Goal: Task Accomplishment & Management: Complete application form

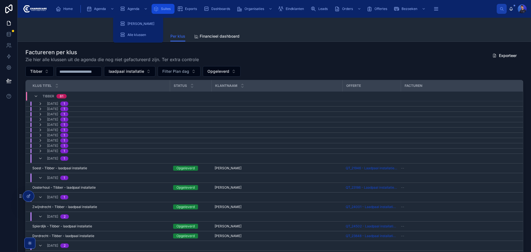
click at [156, 8] on icon "scrollable content" at bounding box center [156, 9] width 6 height 6
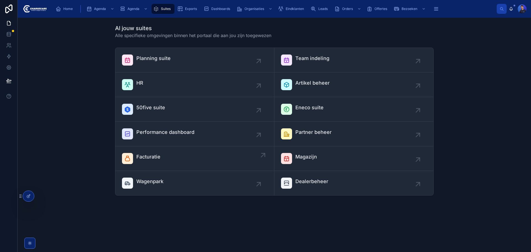
click at [181, 161] on div "Facturatie" at bounding box center [194, 158] width 145 height 11
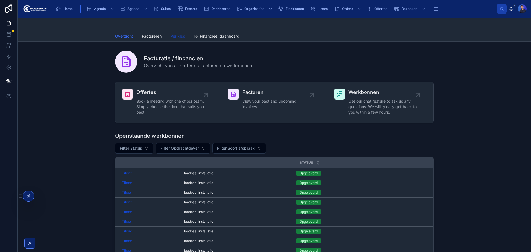
click at [174, 36] on span "Per klus" at bounding box center [177, 36] width 15 height 6
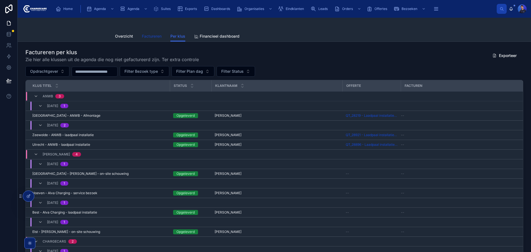
click at [146, 36] on span "Factureren" at bounding box center [152, 36] width 20 height 6
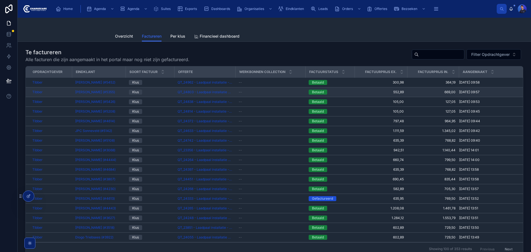
click at [370, 92] on span "552,89" at bounding box center [381, 92] width 46 height 4
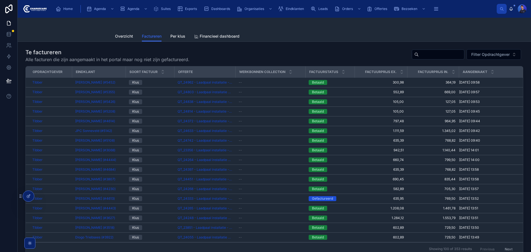
click at [303, 52] on div "Te factureren Alle facturen die zijn aangemaakt in het portal maar nog niet zij…" at bounding box center [273, 55] width 497 height 14
click at [271, 54] on div "Te factureren Alle facturen die zijn aangemaakt in het portal maar nog niet zij…" at bounding box center [273, 55] width 497 height 14
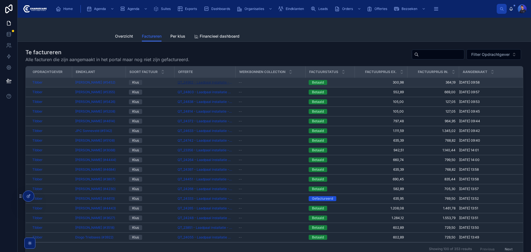
click at [197, 81] on span "QT_24962 - Laadpaal installatie - QT_24962" at bounding box center [204, 82] width 54 height 4
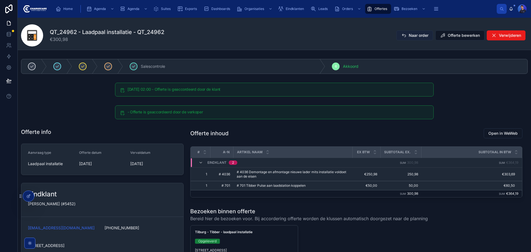
click at [411, 36] on span "Naar order" at bounding box center [418, 36] width 20 height 6
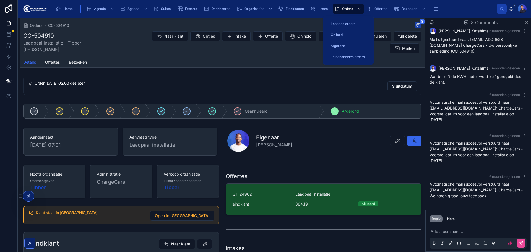
click at [354, 7] on div "Orders" at bounding box center [348, 8] width 28 height 9
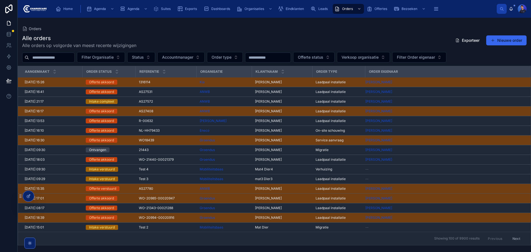
click at [45, 57] on input "text" at bounding box center [51, 58] width 45 height 8
click at [54, 57] on input "text" at bounding box center [51, 58] width 45 height 8
click at [204, 35] on div "Alle orders Alle orders op volgorde van meest recente wijzigingen Exporteer Nie…" at bounding box center [274, 41] width 504 height 14
click at [54, 56] on input "text" at bounding box center [51, 58] width 45 height 8
click at [235, 32] on div "Alle orders Alle orders op volgorde van meest recente wijzigingen Exporteer Nie…" at bounding box center [274, 138] width 513 height 214
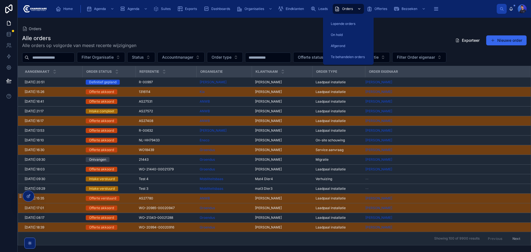
click at [343, 9] on span "Orders" at bounding box center [347, 9] width 11 height 4
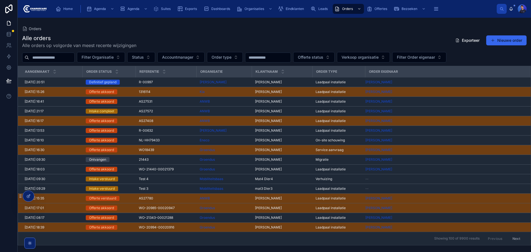
click at [259, 36] on div "Alle orders Alle orders op volgorde van meest recente wijzigingen Exporteer Nie…" at bounding box center [274, 41] width 504 height 14
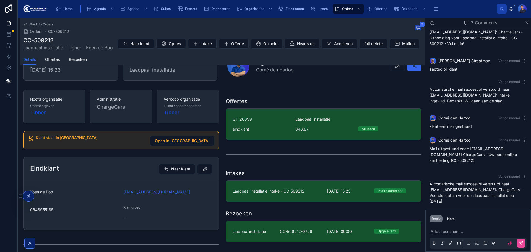
scroll to position [111, 0]
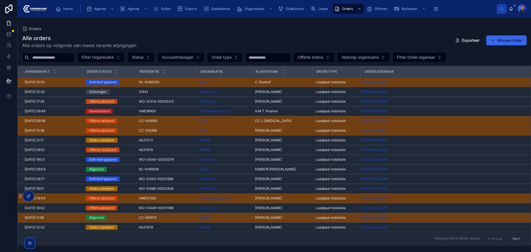
click at [209, 32] on div "Alle orders Alle orders op volgorde van meest recente wijzigingen Exporteer Nie…" at bounding box center [274, 138] width 513 height 214
click at [301, 35] on div "Alle orders Alle orders op volgorde van meest recente wijzigingen Exporteer Nie…" at bounding box center [274, 41] width 504 height 14
click at [322, 31] on div "Alle orders Alle orders op volgorde van meest recente wijzigingen Exporteer Nie…" at bounding box center [274, 138] width 513 height 214
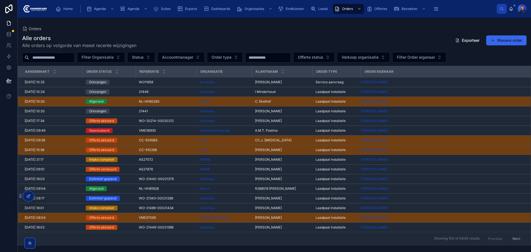
click at [221, 34] on div "Alle orders Alle orders op volgorde van meest recente wijzigingen Exporteer Nie…" at bounding box center [274, 138] width 513 height 214
click at [140, 22] on div "Orders Alle orders Alle orders op volgorde van meest recente wijzigingen Export…" at bounding box center [274, 131] width 513 height 227
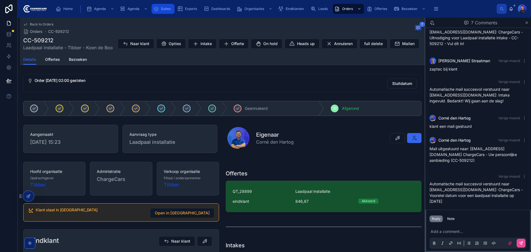
click at [158, 7] on icon "scrollable content" at bounding box center [156, 9] width 6 height 6
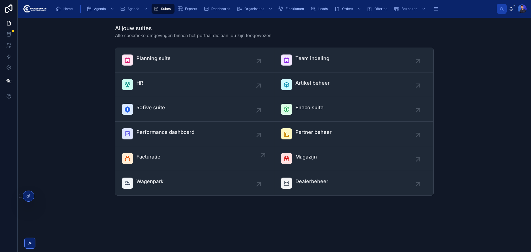
click at [171, 156] on div "Facturatie" at bounding box center [194, 158] width 145 height 11
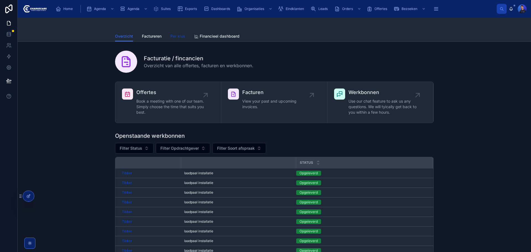
click at [183, 33] on span "Per klus" at bounding box center [177, 36] width 15 height 6
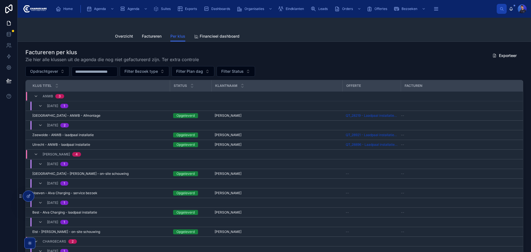
click at [175, 52] on h1 "Factureren per klus" at bounding box center [111, 52] width 173 height 8
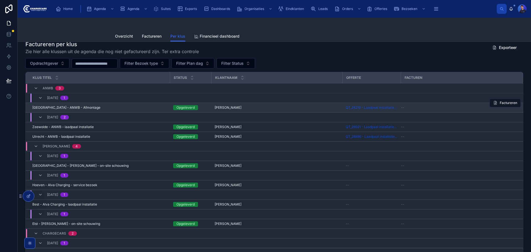
scroll to position [28, 0]
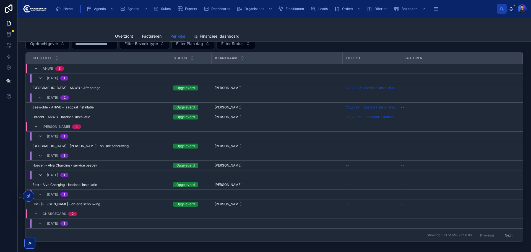
click at [71, 20] on div "Per klus Overzicht Factureren Per klus Financieel dashboard" at bounding box center [274, 30] width 513 height 24
click at [395, 30] on div at bounding box center [274, 24] width 318 height 13
click at [377, 27] on div at bounding box center [274, 24] width 318 height 13
click at [337, 32] on div "Overzicht Factureren Per klus Financieel dashboard" at bounding box center [274, 36] width 318 height 11
click at [364, 28] on div at bounding box center [274, 24] width 318 height 13
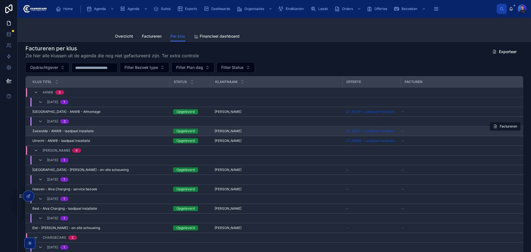
scroll to position [0, 0]
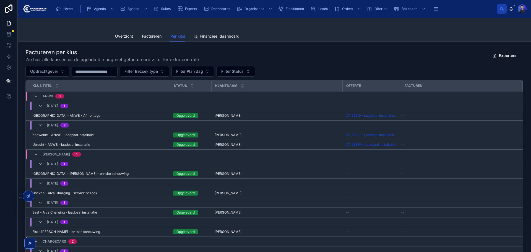
drag, startPoint x: 394, startPoint y: 59, endPoint x: 390, endPoint y: 59, distance: 4.1
click at [391, 59] on div "Factureren per klus Zie hier alle klussen uit de agenda die nog niet gefacturee…" at bounding box center [273, 55] width 497 height 14
click at [238, 71] on span "Filter Status" at bounding box center [232, 72] width 22 height 6
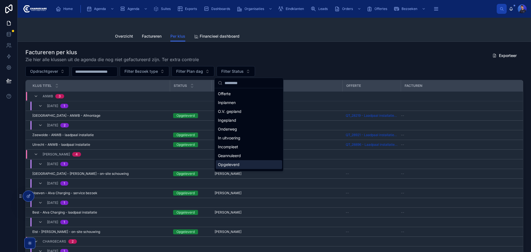
click at [245, 162] on div "Opgeleverd" at bounding box center [249, 164] width 66 height 9
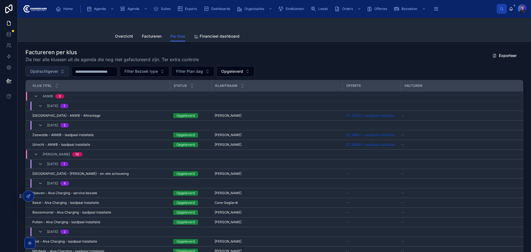
click at [65, 71] on button "Opdrachtgever" at bounding box center [47, 71] width 44 height 11
type input "******"
click at [49, 93] on div "Tibber" at bounding box center [47, 93] width 66 height 9
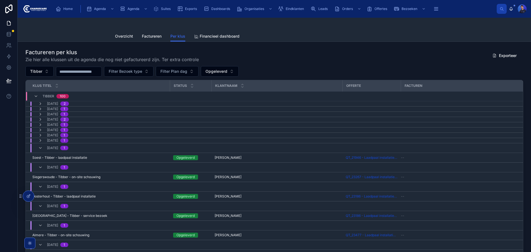
click at [287, 58] on div "Factureren per klus Zie hier alle klussen uit de agenda die nog niet gefacturee…" at bounding box center [273, 55] width 497 height 14
click at [334, 53] on div "Factureren per klus Zie hier alle klussen uit de agenda die nog niet gefacturee…" at bounding box center [273, 55] width 497 height 14
click at [353, 43] on div "Factureren per klus Zie hier alle klussen uit de agenda die nog niet gefacturee…" at bounding box center [274, 174] width 513 height 265
click at [87, 72] on input "text" at bounding box center [78, 72] width 45 height 8
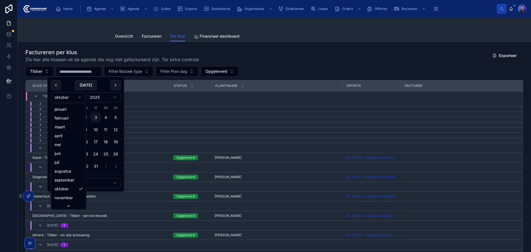
click at [60, 97] on html "Home Agenda Agenda Suites Exports Dashboards Organisaties Eindklanten Leads Ord…" at bounding box center [265, 126] width 531 height 252
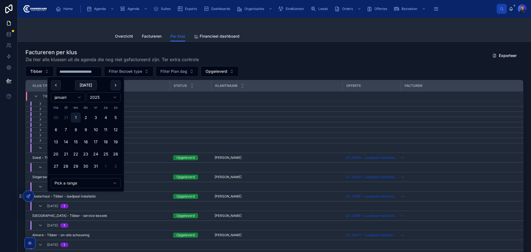
click at [77, 117] on button "1" at bounding box center [76, 117] width 10 height 10
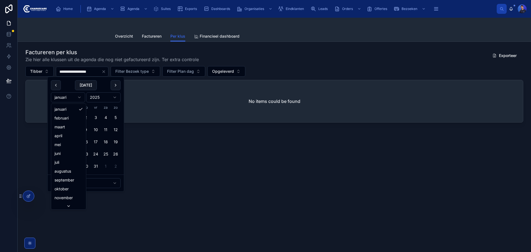
click at [81, 98] on html "**********" at bounding box center [265, 126] width 531 height 252
click at [77, 165] on button "31" at bounding box center [76, 166] width 10 height 10
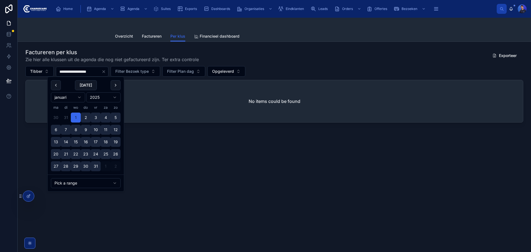
type input "**********"
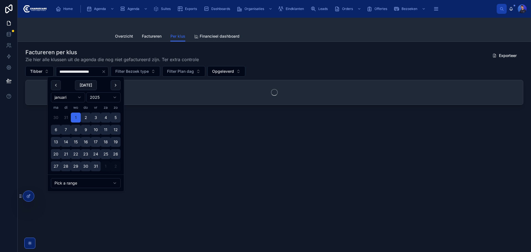
click at [269, 58] on div "Factureren per klus Zie hier alle klussen uit de agenda die nog niet gefacturee…" at bounding box center [273, 55] width 497 height 14
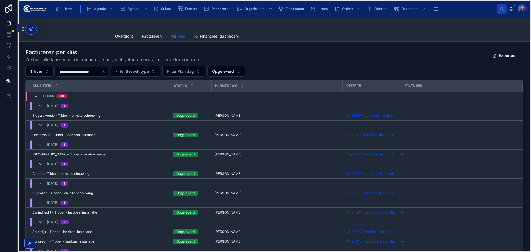
drag, startPoint x: 20, startPoint y: 198, endPoint x: 22, endPoint y: 31, distance: 166.6
click at [22, 31] on icon at bounding box center [23, 29] width 4 height 4
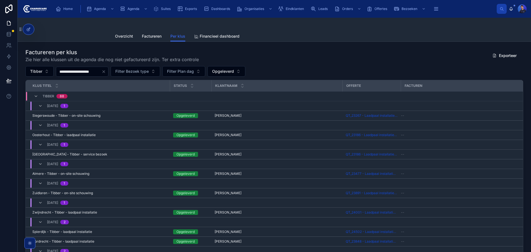
drag, startPoint x: 311, startPoint y: 53, endPoint x: 311, endPoint y: 57, distance: 3.9
click at [311, 52] on div "Factureren per klus Zie hier alle klussen uit de agenda die nog niet gefacturee…" at bounding box center [273, 55] width 497 height 14
click at [382, 54] on div "Factureren per klus Zie hier alle klussen uit de agenda die nog niet gefacturee…" at bounding box center [273, 55] width 497 height 14
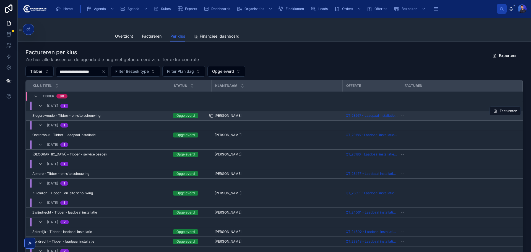
click at [212, 115] on icon at bounding box center [211, 116] width 2 height 2
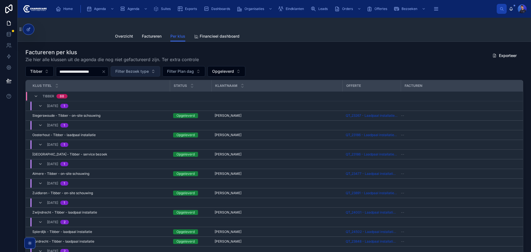
click at [149, 71] on span "Filter Bezoek type" at bounding box center [131, 72] width 33 height 6
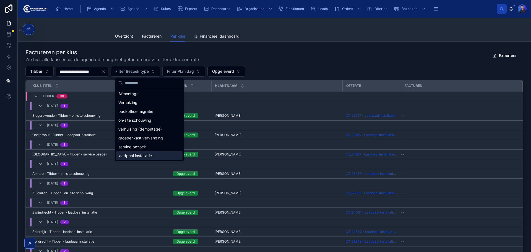
click at [140, 154] on span "laadpaal installatie" at bounding box center [134, 156] width 33 height 6
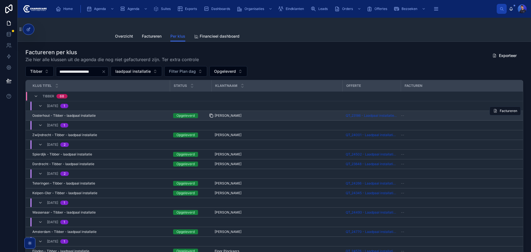
click at [211, 114] on icon at bounding box center [211, 115] width 4 height 4
drag, startPoint x: 30, startPoint y: 114, endPoint x: 244, endPoint y: 115, distance: 214.2
click at [244, 115] on tr "Oosterhout - Tibber - laadpaal installatie [GEOGRAPHIC_DATA] - Tibber - laadpaa…" at bounding box center [274, 116] width 497 height 10
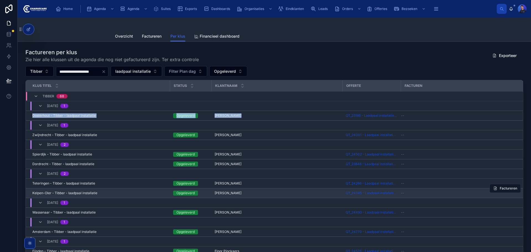
copy tr "Oosterhout - Tibber - laadpaal installatie [GEOGRAPHIC_DATA] - Tibber - laadpaa…"
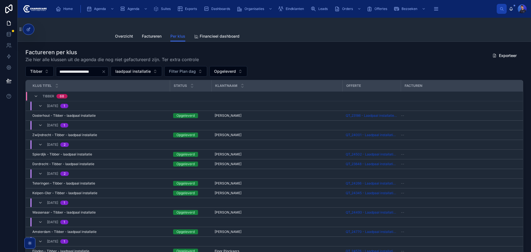
drag, startPoint x: 274, startPoint y: 115, endPoint x: 313, endPoint y: 59, distance: 68.3
click at [313, 59] on div "Factureren per klus Zie hier alle klussen uit de agenda die nog niet gefacturee…" at bounding box center [273, 55] width 497 height 14
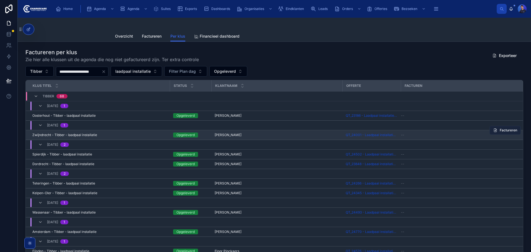
click at [496, 133] on button "Factureren" at bounding box center [504, 130] width 31 height 9
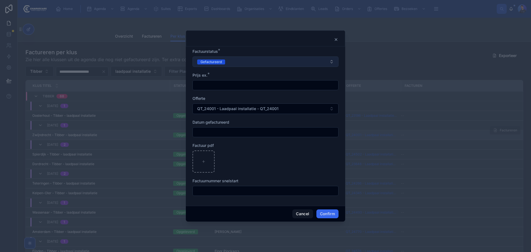
click at [238, 63] on button "Gefactureerd" at bounding box center [265, 61] width 146 height 11
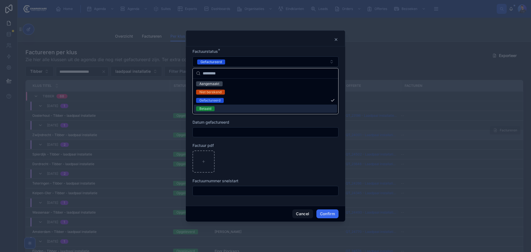
click at [212, 108] on span "Betaald" at bounding box center [205, 108] width 19 height 5
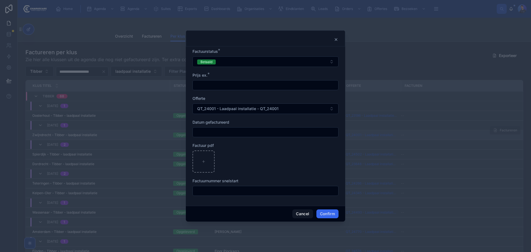
click at [239, 83] on input "text" at bounding box center [265, 85] width 145 height 8
click at [227, 85] on input "text" at bounding box center [265, 85] width 145 height 8
paste input "*******"
type input "*******"
click at [236, 74] on div "Prijs ex. *" at bounding box center [265, 75] width 146 height 6
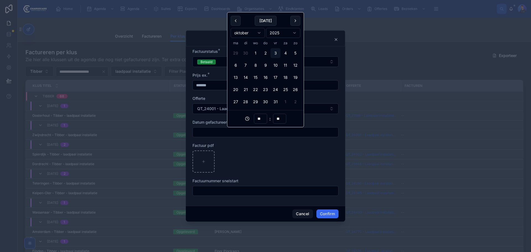
click at [248, 131] on input "text" at bounding box center [265, 132] width 145 height 8
click at [249, 35] on html "**********" at bounding box center [265, 126] width 531 height 252
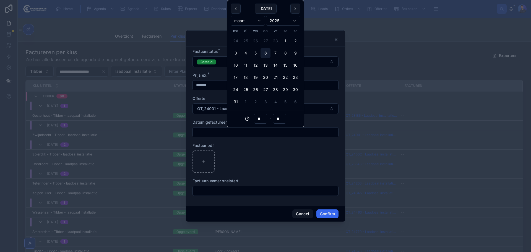
click at [264, 53] on button "6" at bounding box center [265, 53] width 10 height 10
type input "**********"
click at [287, 169] on div at bounding box center [265, 161] width 146 height 22
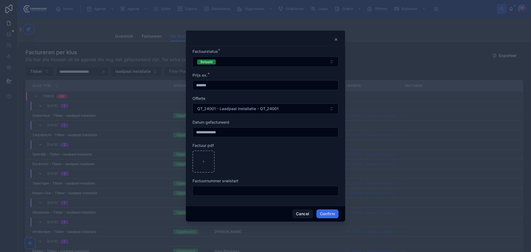
click at [232, 190] on input "text" at bounding box center [265, 191] width 145 height 8
click at [239, 189] on input "text" at bounding box center [265, 191] width 145 height 8
paste input "*********"
type input "*********"
click at [336, 213] on button "Confirm" at bounding box center [327, 213] width 22 height 9
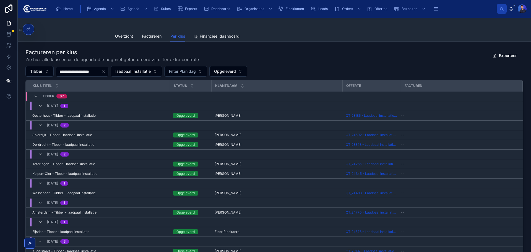
click at [333, 60] on div "Factureren per klus Zie hier alle klussen uit de agenda die nog niet gefacturee…" at bounding box center [273, 55] width 497 height 14
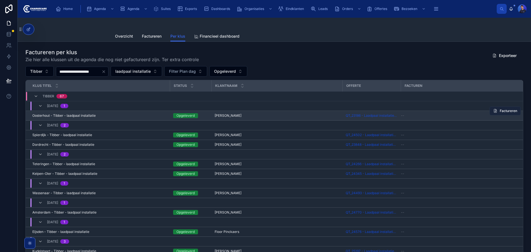
click at [494, 113] on button "Factureren" at bounding box center [504, 110] width 31 height 9
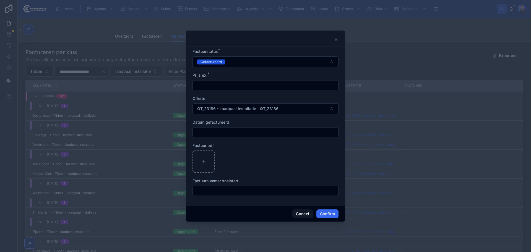
click at [270, 42] on div at bounding box center [265, 38] width 159 height 16
click at [264, 39] on div at bounding box center [265, 39] width 145 height 4
click at [406, 46] on div at bounding box center [265, 126] width 531 height 252
click at [256, 41] on div at bounding box center [265, 39] width 145 height 4
drag, startPoint x: 191, startPoint y: 49, endPoint x: 210, endPoint y: 53, distance: 18.9
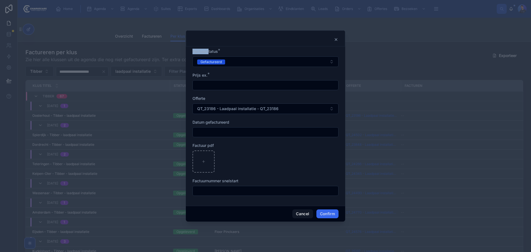
click at [209, 53] on div "Factuurstatus * Gefactureerd Prijs ex. * Offerte QT_23186 - Laadpaal installati…" at bounding box center [265, 125] width 159 height 159
click at [214, 52] on span "Factuurstatus" at bounding box center [204, 51] width 25 height 5
click at [244, 37] on div at bounding box center [265, 38] width 159 height 16
click at [247, 35] on div at bounding box center [265, 38] width 159 height 16
click at [228, 84] on input "text" at bounding box center [265, 85] width 145 height 8
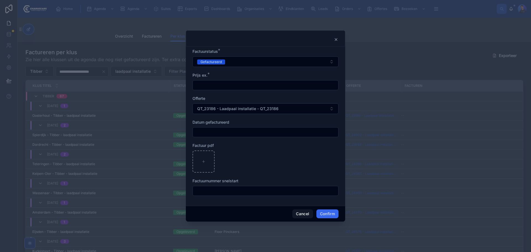
click at [251, 75] on div "Prijs ex. *" at bounding box center [265, 75] width 146 height 6
click at [337, 38] on icon at bounding box center [336, 39] width 4 height 4
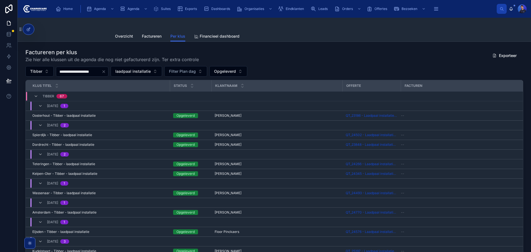
click at [337, 59] on div "Factureren per klus Zie hier alle klussen uit de agenda die nog niet gefacturee…" at bounding box center [273, 55] width 497 height 14
click at [384, 58] on div "Factureren per klus Zie hier alle klussen uit de agenda die nog niet gefacturee…" at bounding box center [273, 55] width 497 height 14
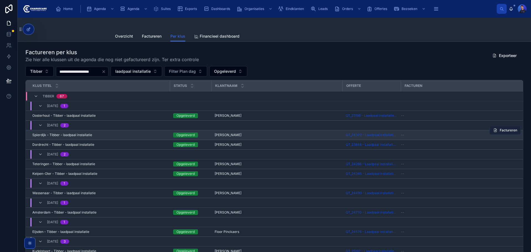
click at [499, 130] on span "Factureren" at bounding box center [507, 130] width 17 height 4
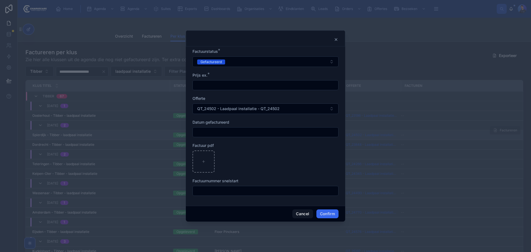
click at [225, 86] on input "text" at bounding box center [265, 85] width 145 height 8
paste input "**********"
paste input "text"
click at [235, 87] on input "**********" at bounding box center [265, 85] width 145 height 8
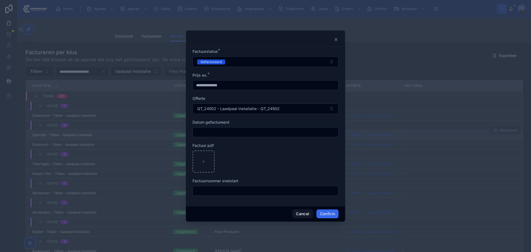
click at [235, 87] on input "**********" at bounding box center [265, 85] width 145 height 8
paste input "text"
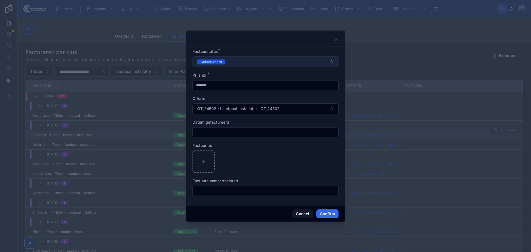
type input "*******"
click at [239, 58] on button "Gefactureerd" at bounding box center [265, 61] width 146 height 11
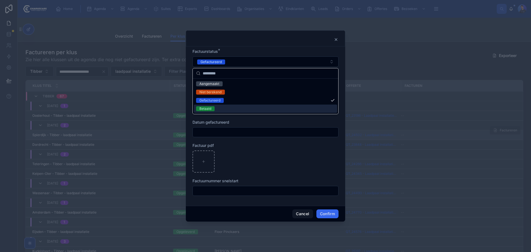
click at [228, 107] on div "Betaald" at bounding box center [265, 108] width 143 height 8
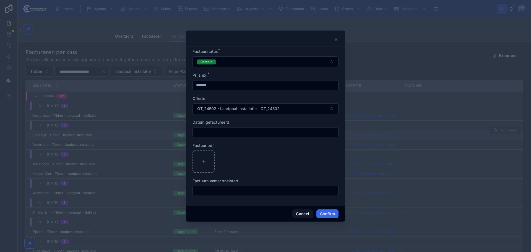
click at [232, 131] on input "text" at bounding box center [265, 132] width 145 height 8
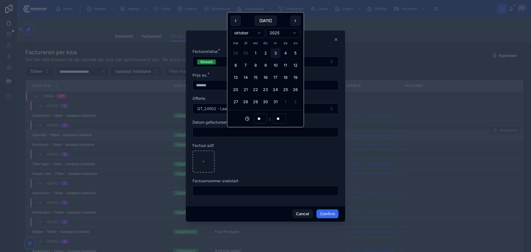
click at [217, 133] on input "text" at bounding box center [265, 132] width 145 height 8
paste input "**********"
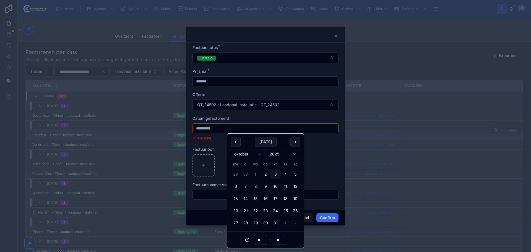
click at [245, 145] on div "[DATE]" at bounding box center [265, 142] width 70 height 10
click at [219, 127] on input "**********" at bounding box center [265, 128] width 145 height 8
click at [207, 128] on input "**********" at bounding box center [265, 128] width 145 height 8
click at [201, 128] on input "**********" at bounding box center [265, 128] width 145 height 8
type input "**********"
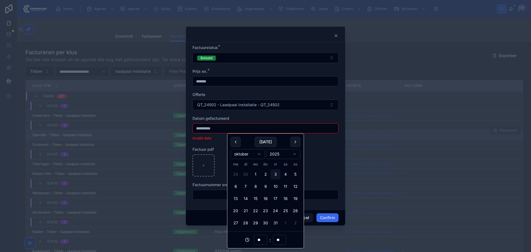
click at [242, 118] on div "Datum gefactureerd" at bounding box center [265, 119] width 146 height 6
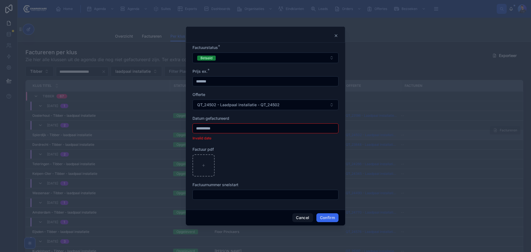
click at [227, 124] on div "**********" at bounding box center [265, 128] width 146 height 10
click at [228, 127] on input "**********" at bounding box center [265, 128] width 145 height 8
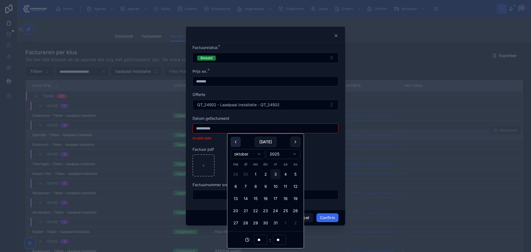
click at [231, 142] on button at bounding box center [235, 142] width 10 height 10
click at [232, 141] on button at bounding box center [235, 142] width 10 height 10
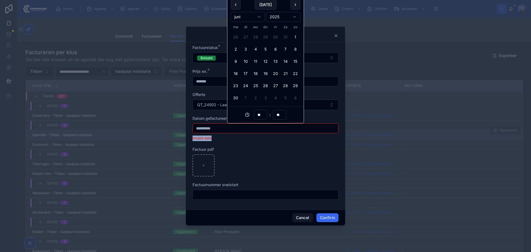
click at [232, 141] on p "Invalid date" at bounding box center [265, 138] width 146 height 6
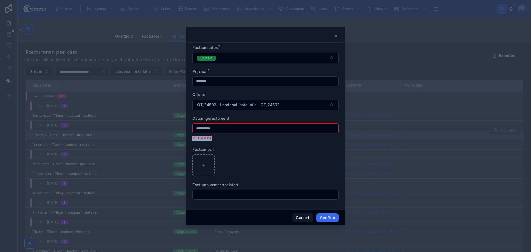
click at [222, 137] on p "Invalid date" at bounding box center [265, 138] width 146 height 6
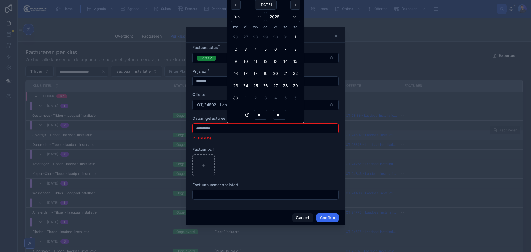
click at [213, 126] on input "**********" at bounding box center [265, 128] width 145 height 8
click at [235, 4] on button at bounding box center [235, 5] width 10 height 10
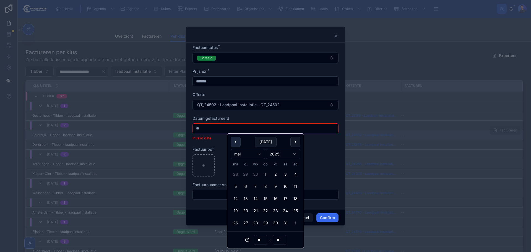
click at [236, 146] on button at bounding box center [235, 142] width 10 height 10
click at [235, 144] on button at bounding box center [235, 142] width 10 height 10
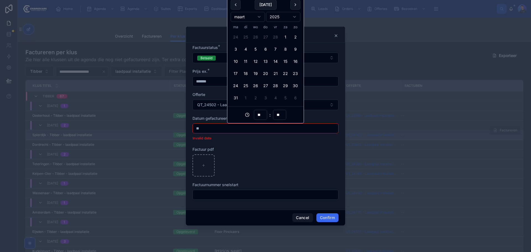
click at [253, 88] on button "26" at bounding box center [255, 86] width 10 height 10
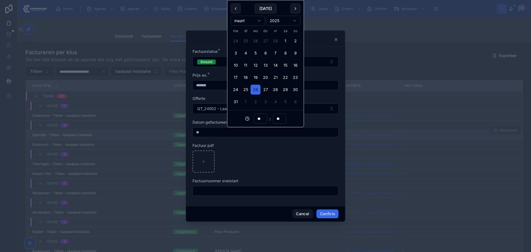
type input "**********"
click at [254, 164] on div at bounding box center [265, 161] width 146 height 22
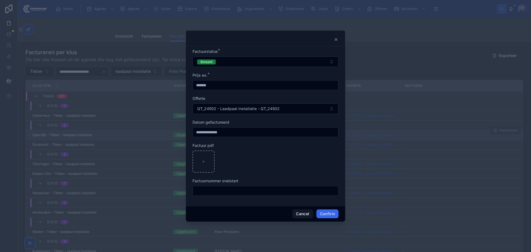
click at [238, 191] on input "text" at bounding box center [265, 191] width 145 height 8
click at [230, 193] on input "text" at bounding box center [265, 191] width 145 height 8
paste input "*********"
type input "*********"
click at [329, 214] on button "Confirm" at bounding box center [327, 213] width 22 height 9
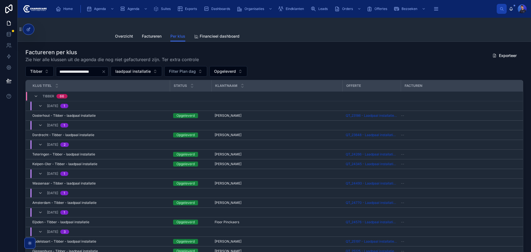
click at [326, 28] on div at bounding box center [274, 24] width 318 height 13
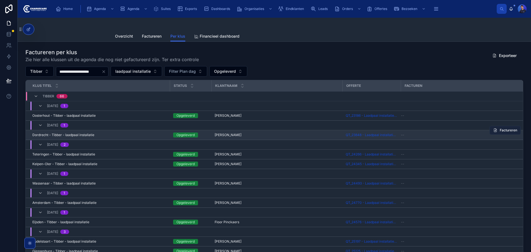
click at [493, 131] on button "Factureren" at bounding box center [504, 130] width 31 height 9
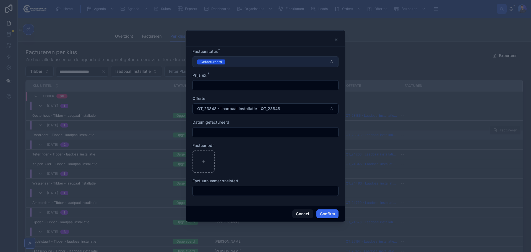
click at [221, 64] on div "Gefactureerd" at bounding box center [210, 61] width 21 height 5
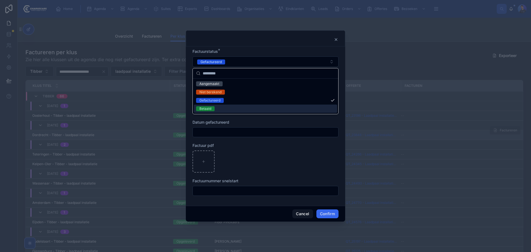
click at [224, 109] on div "Betaald" at bounding box center [265, 108] width 143 height 8
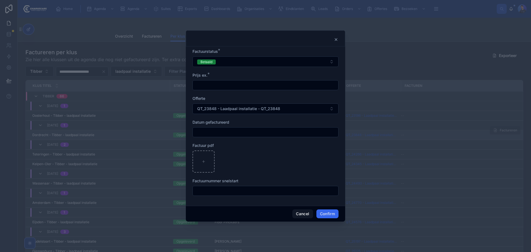
click at [237, 85] on input "text" at bounding box center [265, 85] width 145 height 8
click at [213, 86] on input "text" at bounding box center [265, 85] width 145 height 8
paste input "*******"
type input "*******"
click at [237, 72] on form "Factuurstatus * [PERSON_NAME] ex. * ******* Offerte QT_23848 - Laadpaal install…" at bounding box center [265, 125] width 146 height 153
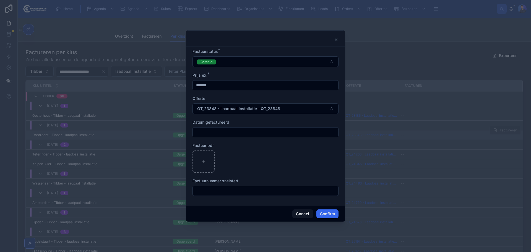
click at [249, 131] on input "text" at bounding box center [265, 132] width 145 height 8
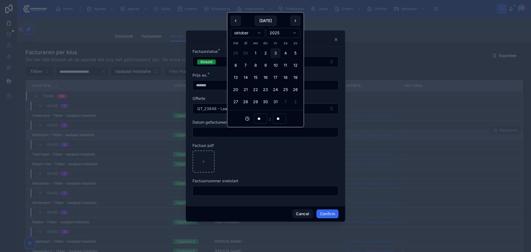
click at [280, 154] on div at bounding box center [265, 161] width 146 height 22
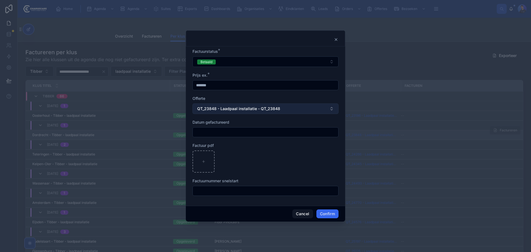
click at [273, 106] on span "QT_23848 - Laadpaal installatie - QT_23848" at bounding box center [238, 109] width 83 height 6
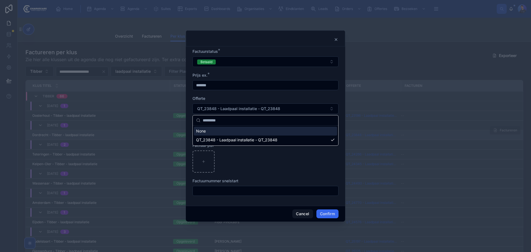
click at [257, 95] on form "Factuurstatus * [PERSON_NAME] ex. * ******* Offerte QT_23848 - Laadpaal install…" at bounding box center [265, 125] width 146 height 153
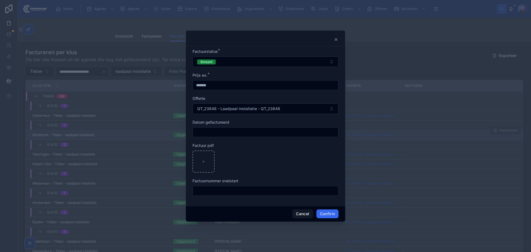
click at [28, 28] on div at bounding box center [265, 126] width 531 height 252
click at [336, 36] on div at bounding box center [265, 38] width 159 height 16
click at [336, 38] on icon at bounding box center [336, 39] width 4 height 4
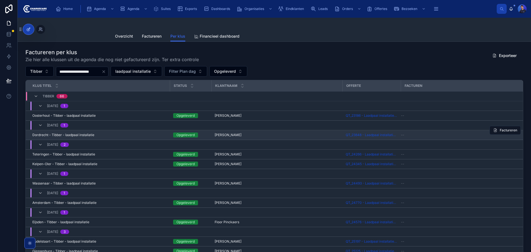
click at [30, 30] on icon at bounding box center [28, 29] width 4 height 4
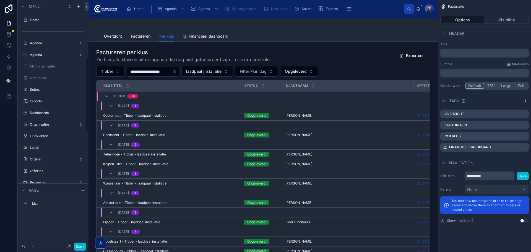
scroll to position [191, 0]
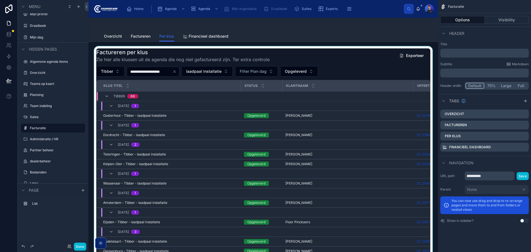
click at [377, 69] on div at bounding box center [263, 158] width 340 height 225
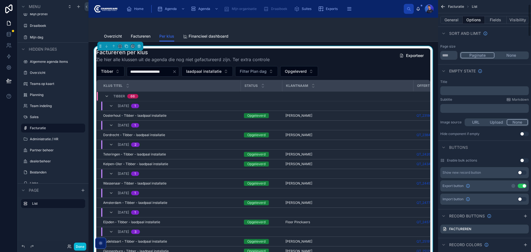
scroll to position [111, 0]
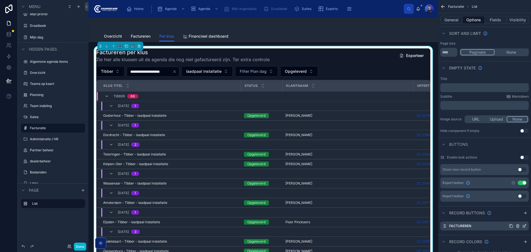
click at [523, 225] on icon "scrollable content" at bounding box center [524, 226] width 2 height 2
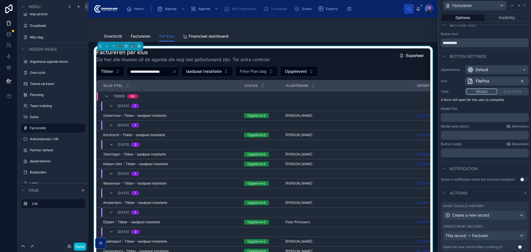
scroll to position [22, 0]
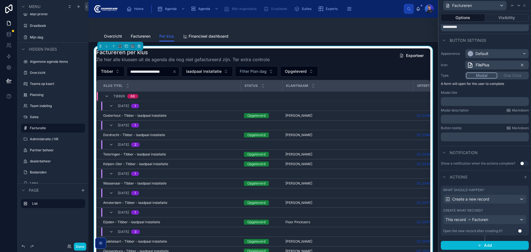
click at [495, 209] on div "Create what record?" at bounding box center [484, 210] width 83 height 4
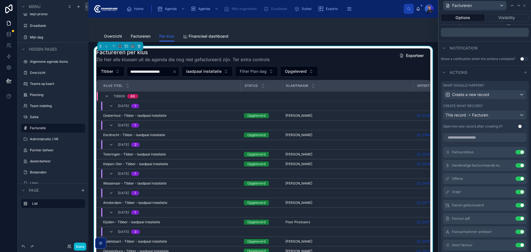
scroll to position [133, 0]
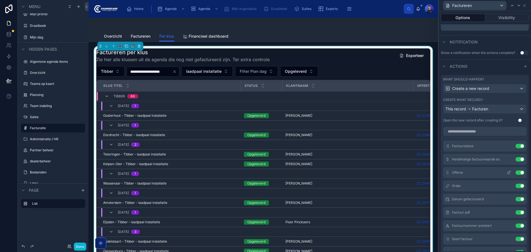
click at [506, 172] on icon at bounding box center [508, 172] width 4 height 4
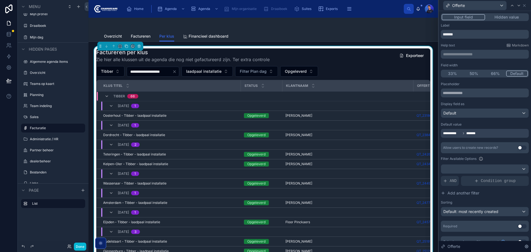
scroll to position [9, 0]
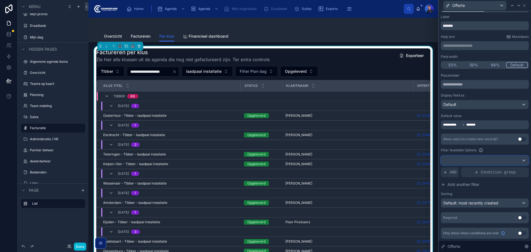
click at [479, 162] on div at bounding box center [484, 160] width 87 height 9
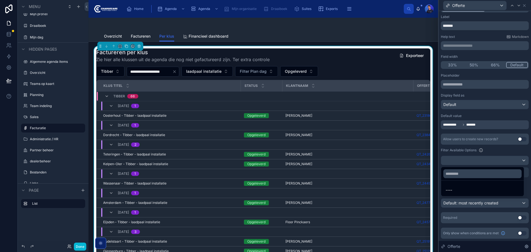
click at [503, 150] on div at bounding box center [484, 126] width 92 height 252
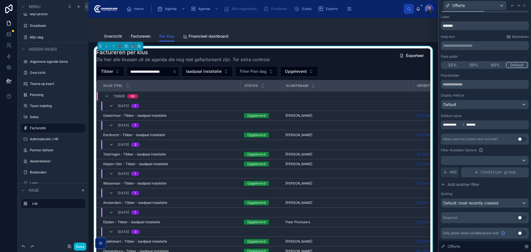
click at [477, 172] on icon at bounding box center [476, 172] width 4 height 4
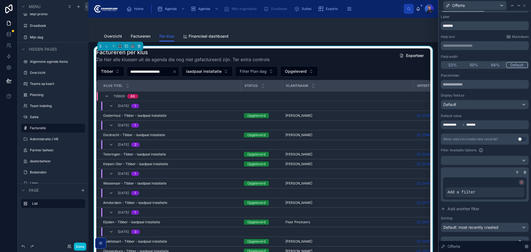
click at [519, 180] on icon at bounding box center [520, 181] width 3 height 3
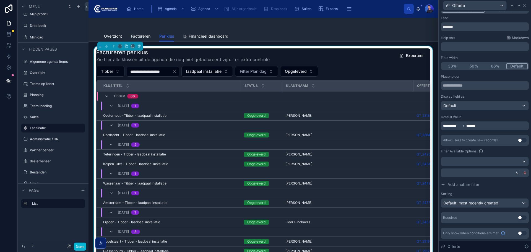
scroll to position [7, 0]
click at [523, 173] on icon at bounding box center [524, 172] width 3 height 3
click at [452, 174] on span "AND" at bounding box center [452, 172] width 7 height 6
click at [489, 174] on div "Add a filter" at bounding box center [484, 172] width 88 height 10
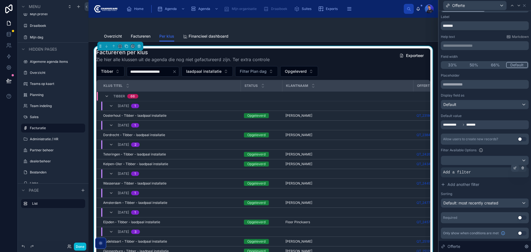
click at [513, 168] on icon at bounding box center [514, 168] width 2 height 2
click at [394, 164] on span "Select a field" at bounding box center [384, 163] width 23 height 5
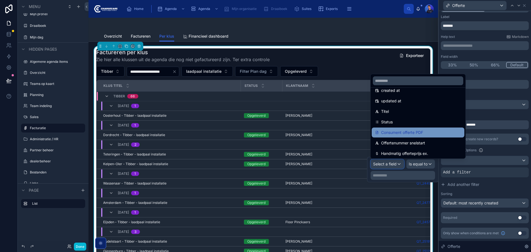
scroll to position [0, 0]
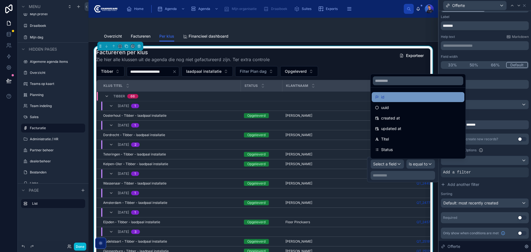
click at [404, 99] on div "id" at bounding box center [418, 97] width 86 height 7
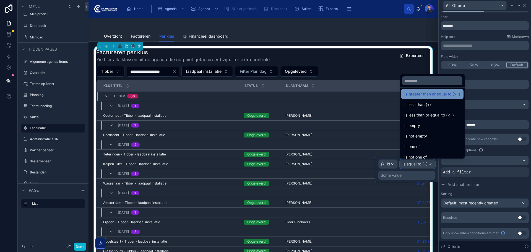
scroll to position [39, 0]
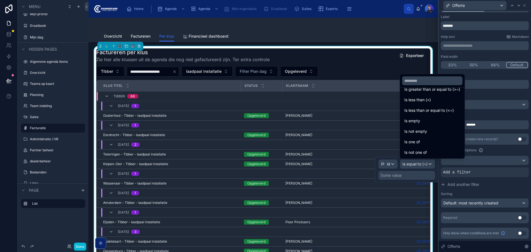
drag, startPoint x: 434, startPoint y: 141, endPoint x: 408, endPoint y: 175, distance: 42.5
click at [434, 141] on div "Is one of" at bounding box center [432, 141] width 56 height 7
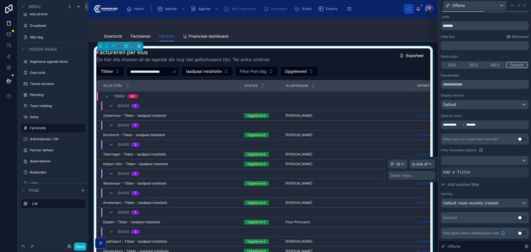
click at [408, 175] on div "Some value" at bounding box center [400, 175] width 21 height 6
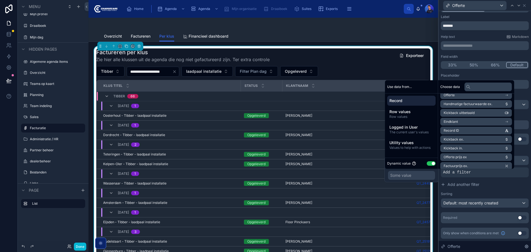
scroll to position [83, 0]
click at [477, 123] on li "Offerte" at bounding box center [476, 123] width 72 height 8
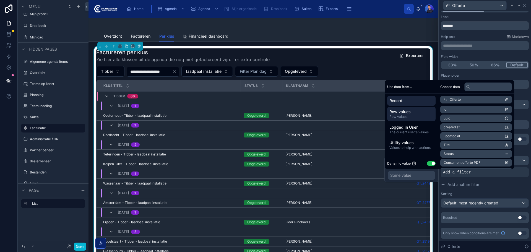
click at [421, 113] on span "Row values" at bounding box center [411, 112] width 44 height 6
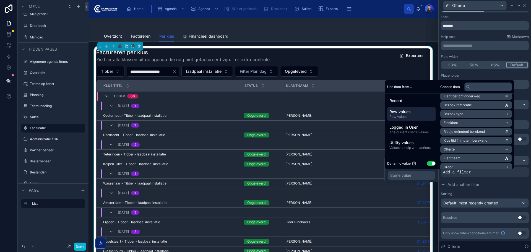
scroll to position [111, 0]
click at [471, 122] on li "Offerte" at bounding box center [476, 122] width 72 height 8
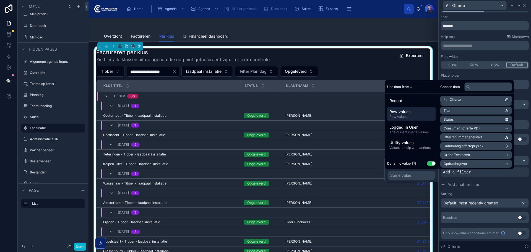
scroll to position [0, 0]
click at [462, 108] on li "id" at bounding box center [476, 110] width 72 height 8
click at [494, 188] on button "Add another filter" at bounding box center [484, 184] width 88 height 10
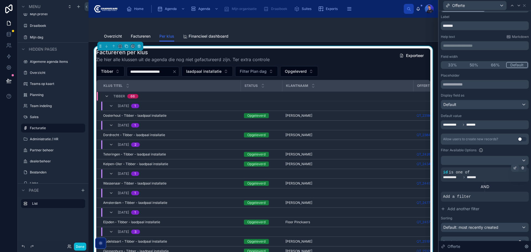
click at [513, 169] on icon at bounding box center [514, 168] width 2 height 2
click at [392, 36] on div "Overzicht Factureren Per klus Financieel dashboard" at bounding box center [263, 36] width 318 height 11
click at [80, 248] on button "Done" at bounding box center [80, 246] width 12 height 8
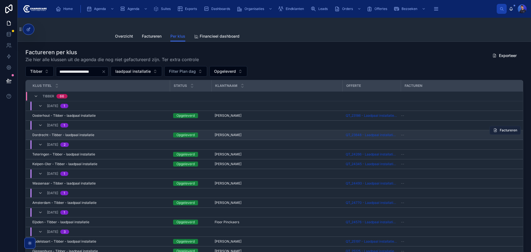
click at [500, 131] on span "Factureren" at bounding box center [507, 130] width 17 height 4
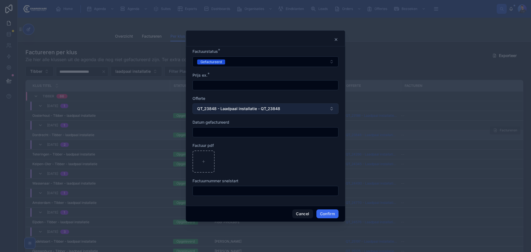
click at [280, 110] on button "QT_23848 - Laadpaal installatie - QT_23848" at bounding box center [265, 108] width 146 height 11
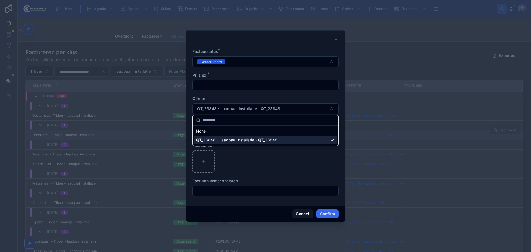
click at [269, 142] on span "QT_23848 - Laadpaal installatie - QT_23848" at bounding box center [236, 140] width 81 height 6
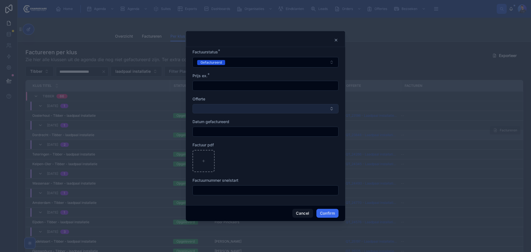
click at [270, 110] on button "Select Button" at bounding box center [265, 108] width 146 height 9
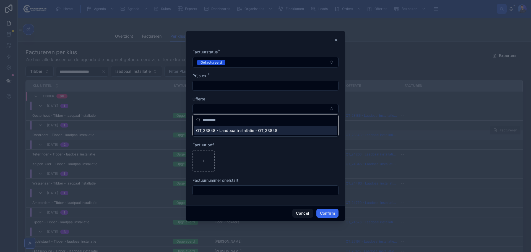
click at [237, 132] on span "QT_23848 - Laadpaal installatie - QT_23848" at bounding box center [236, 131] width 81 height 6
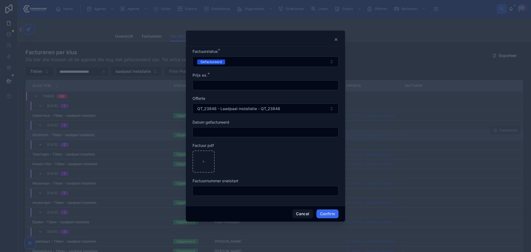
click at [245, 83] on input "text" at bounding box center [265, 85] width 145 height 8
click at [278, 83] on input "text" at bounding box center [265, 85] width 145 height 8
click at [265, 45] on div at bounding box center [265, 38] width 159 height 16
drag, startPoint x: 268, startPoint y: 39, endPoint x: 264, endPoint y: 39, distance: 3.9
click at [264, 39] on div at bounding box center [265, 39] width 145 height 4
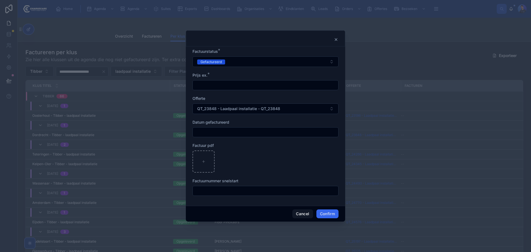
click at [243, 86] on input "text" at bounding box center [265, 85] width 145 height 8
click at [288, 73] on div "Prijs ex. *" at bounding box center [265, 75] width 146 height 6
click at [427, 35] on div at bounding box center [265, 126] width 531 height 252
